Goal: Information Seeking & Learning: Learn about a topic

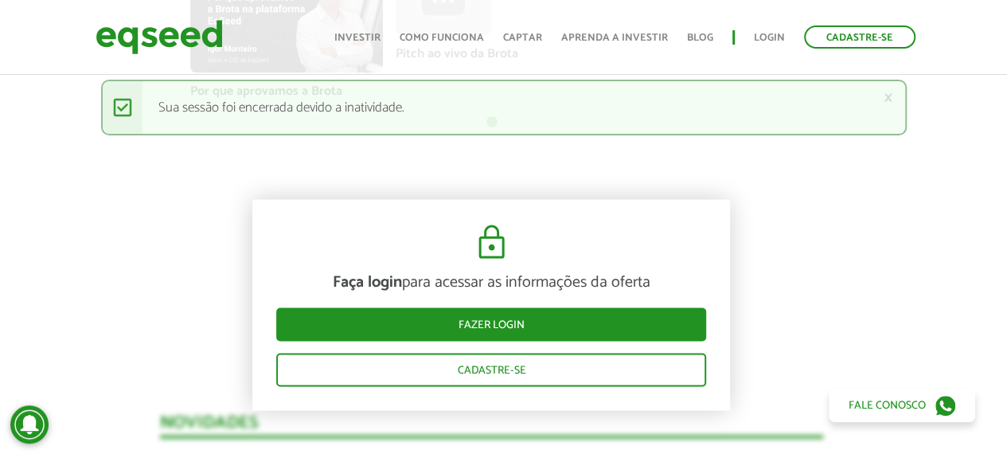
scroll to position [1358, 12]
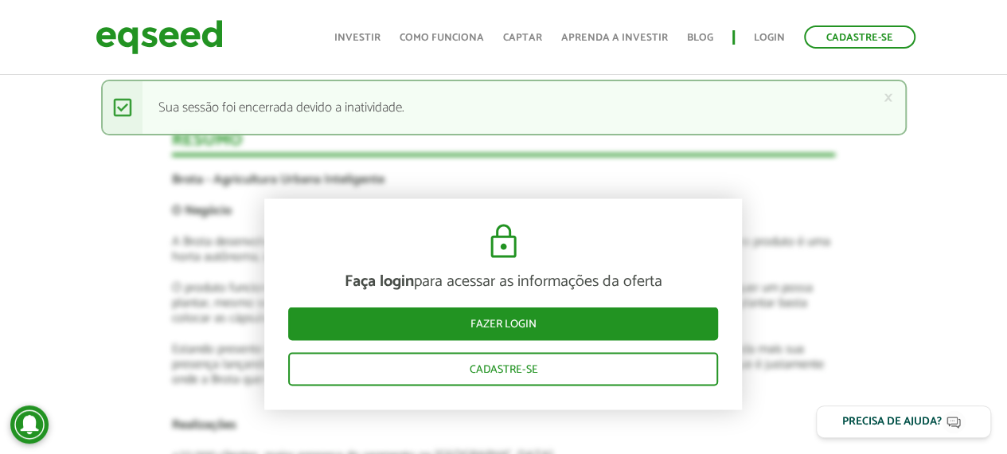
scroll to position [1304, 0]
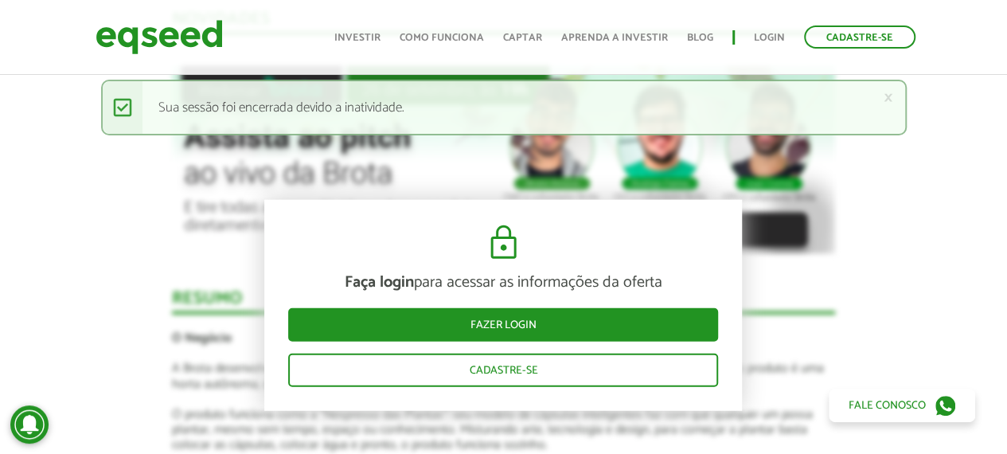
scroll to position [1770, 0]
